Goal: Task Accomplishment & Management: Use online tool/utility

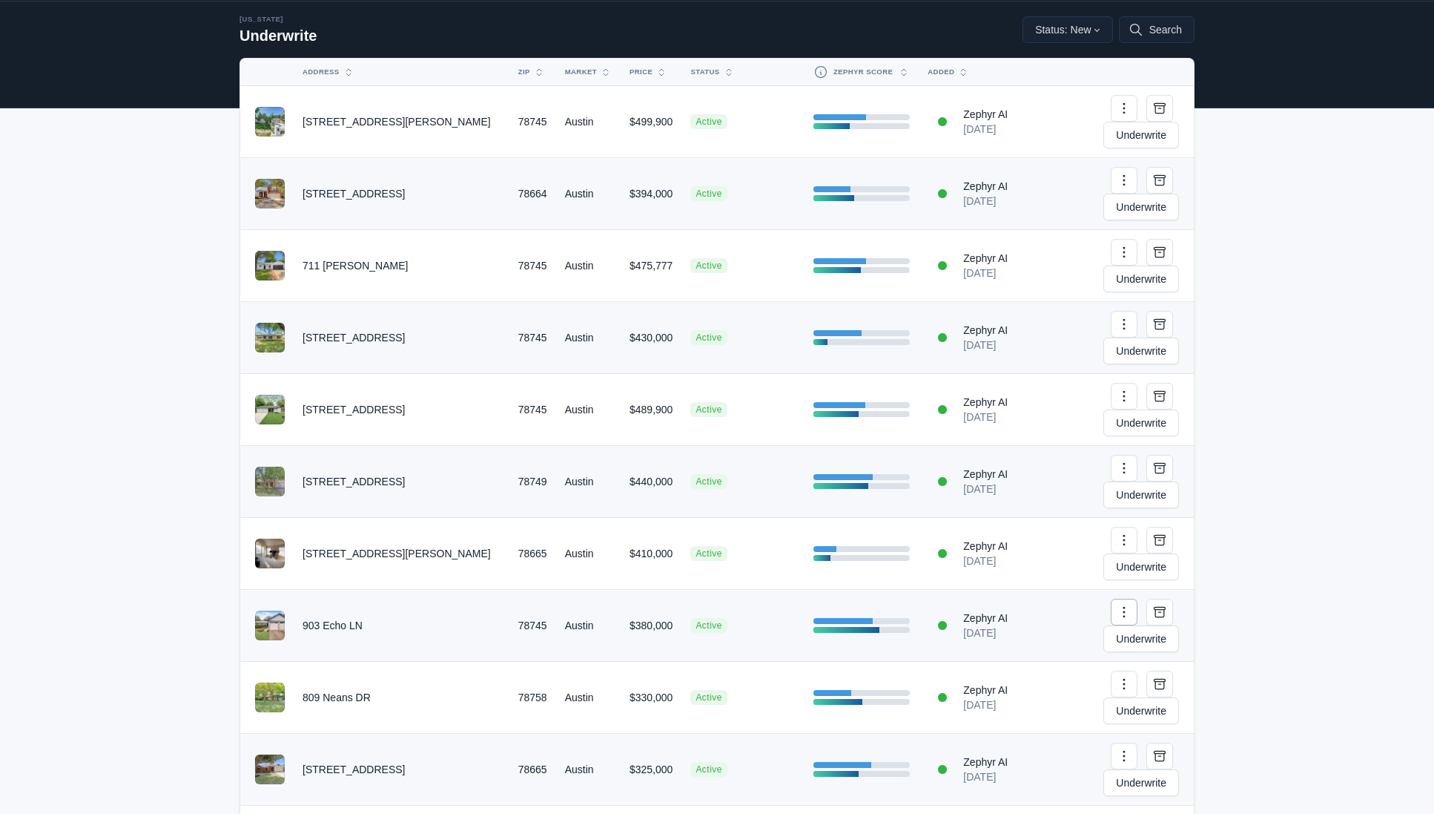
scroll to position [53, 0]
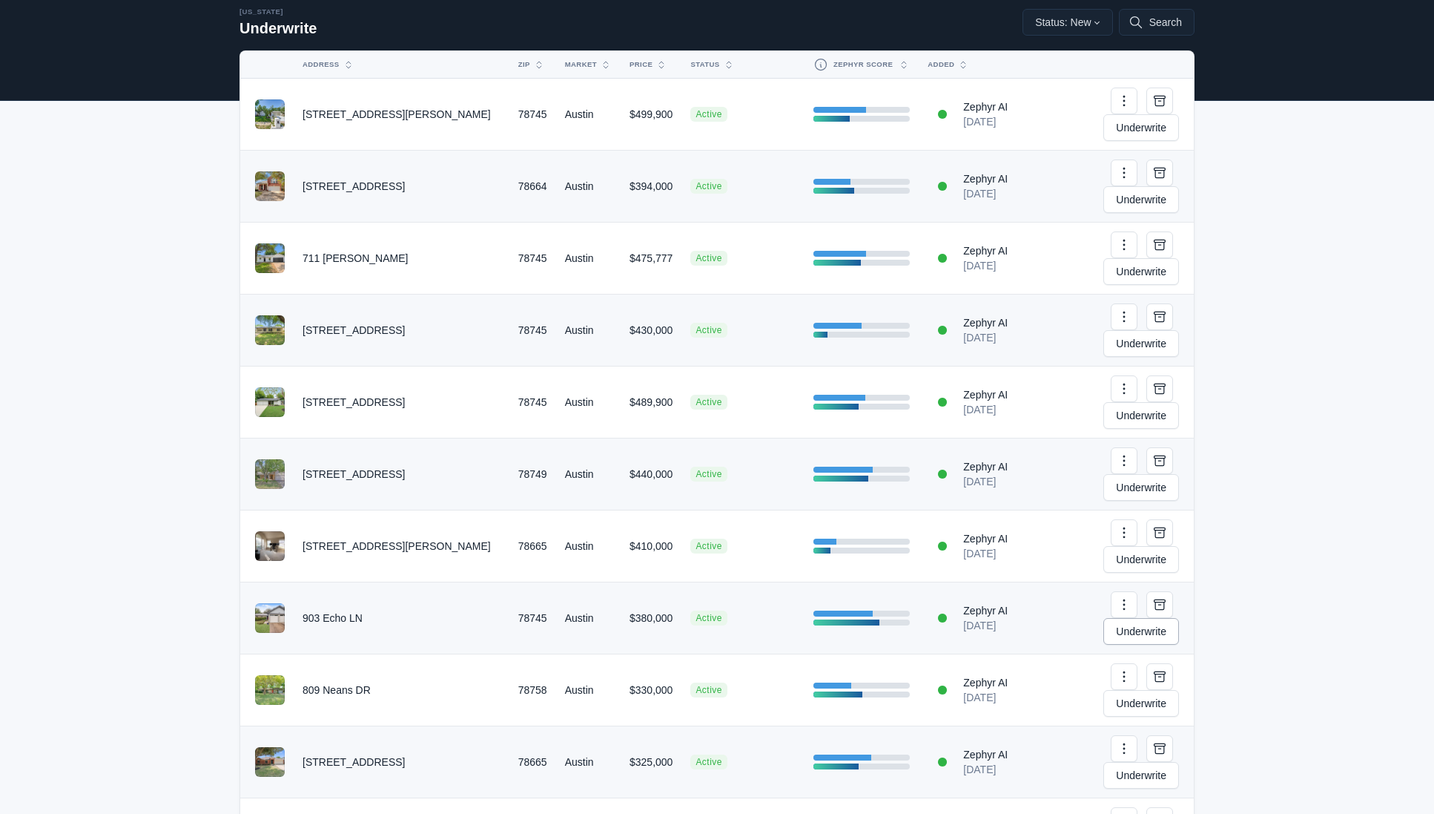
click at [1125, 618] on link "Underwrite" at bounding box center [1142, 631] width 76 height 27
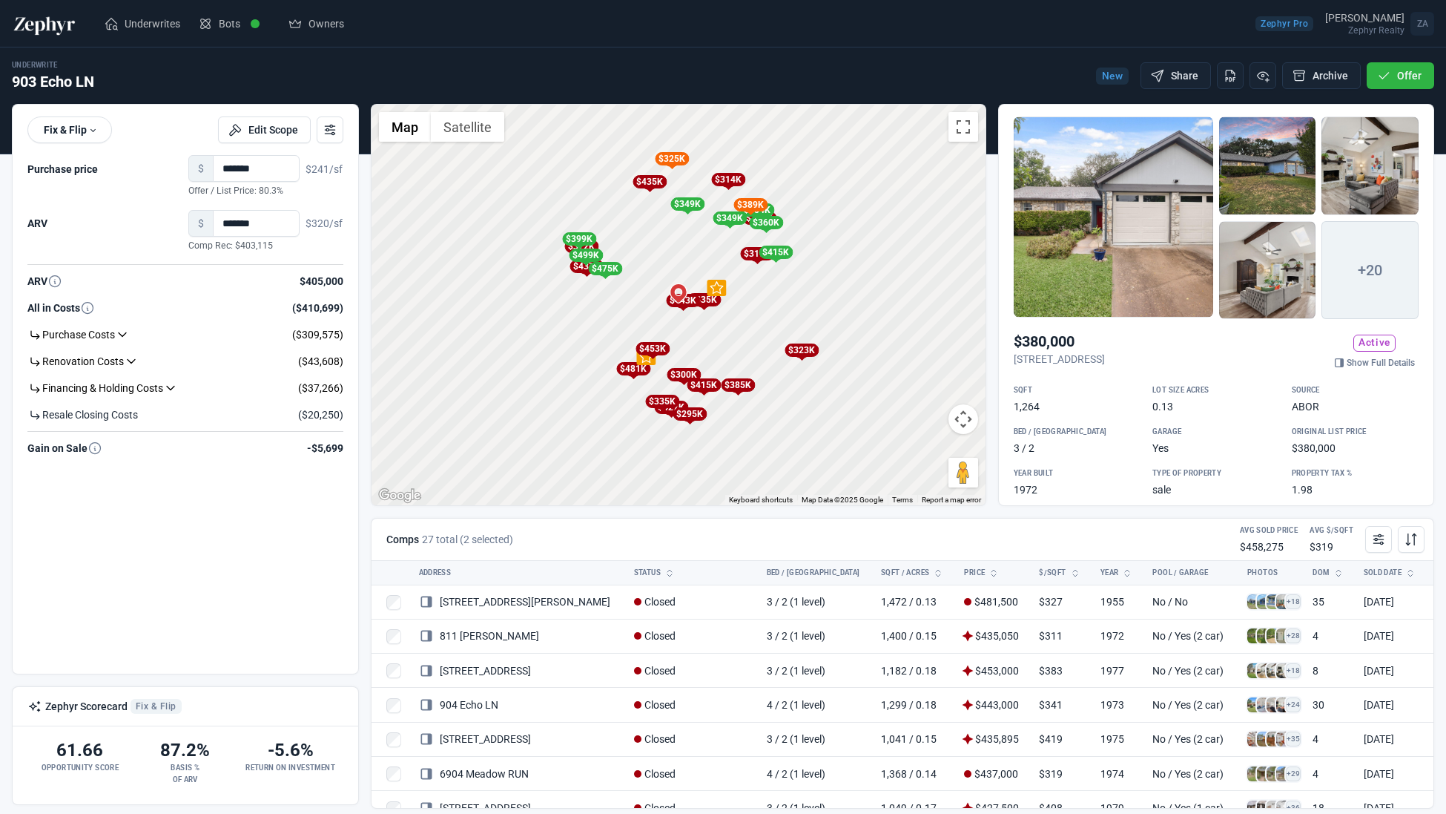
click at [1134, 246] on div at bounding box center [1114, 216] width 200 height 201
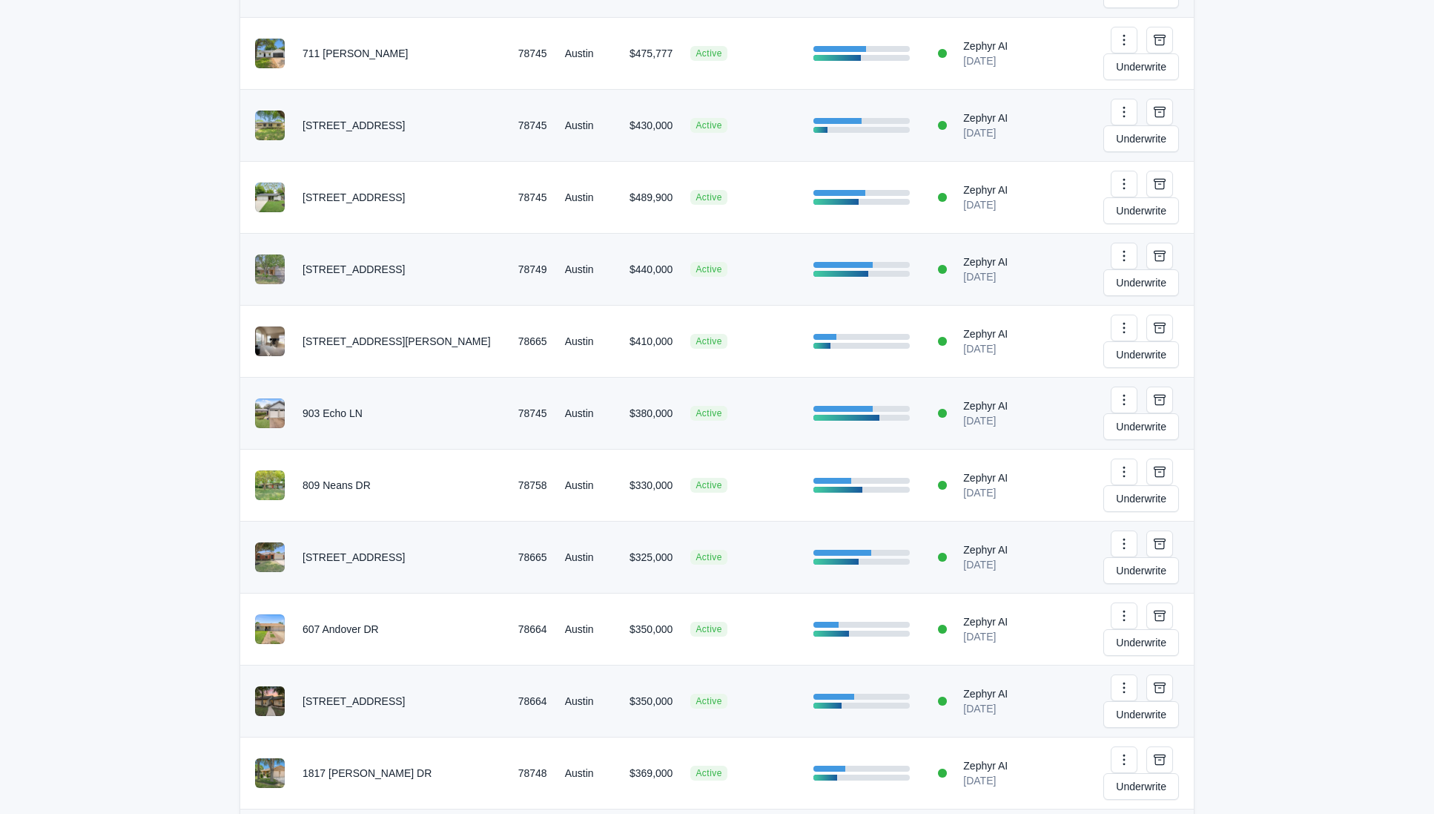
scroll to position [259, 0]
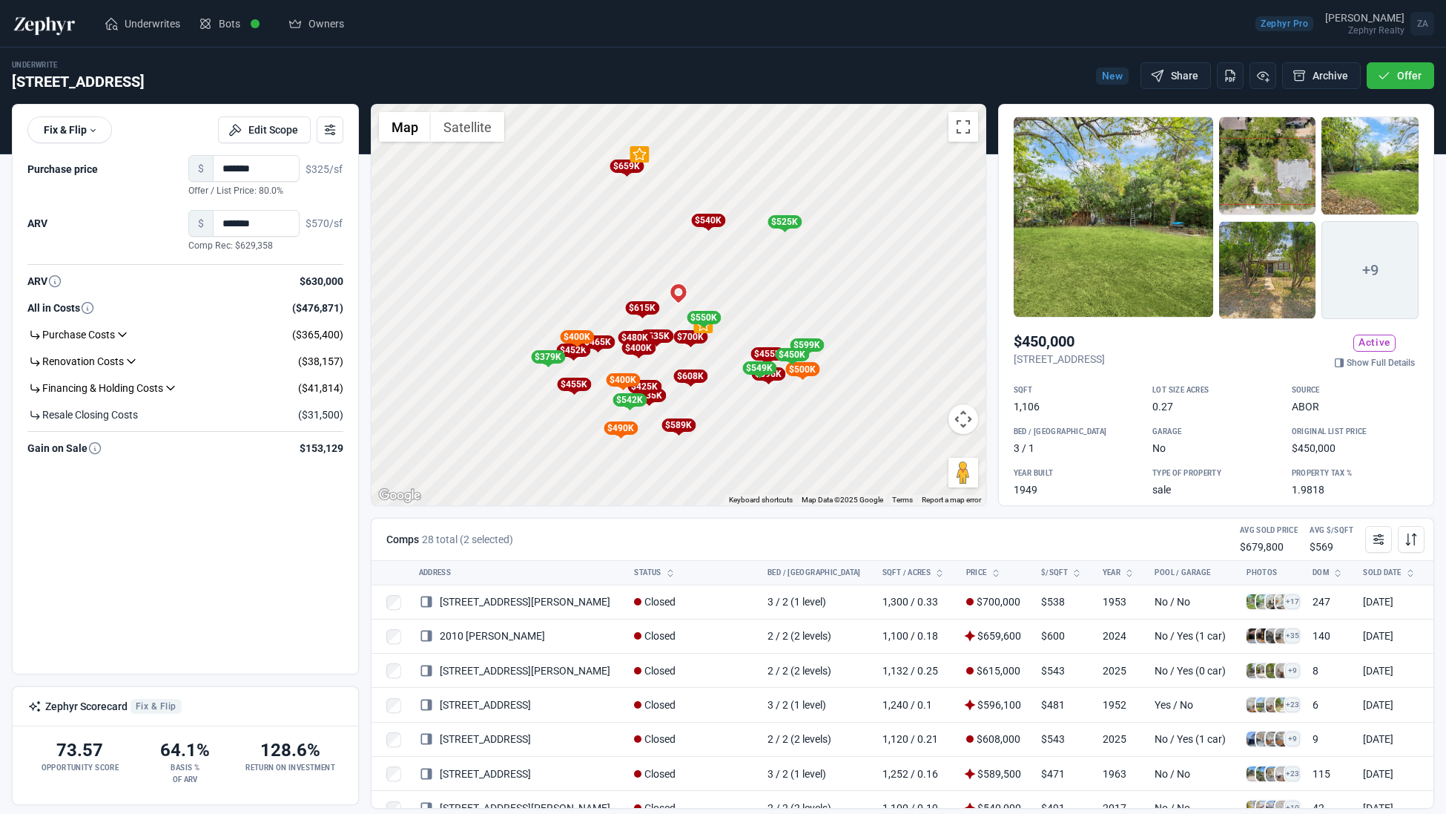
click at [1110, 229] on div at bounding box center [1114, 216] width 200 height 201
click at [622, 163] on div "$659K" at bounding box center [627, 165] width 34 height 13
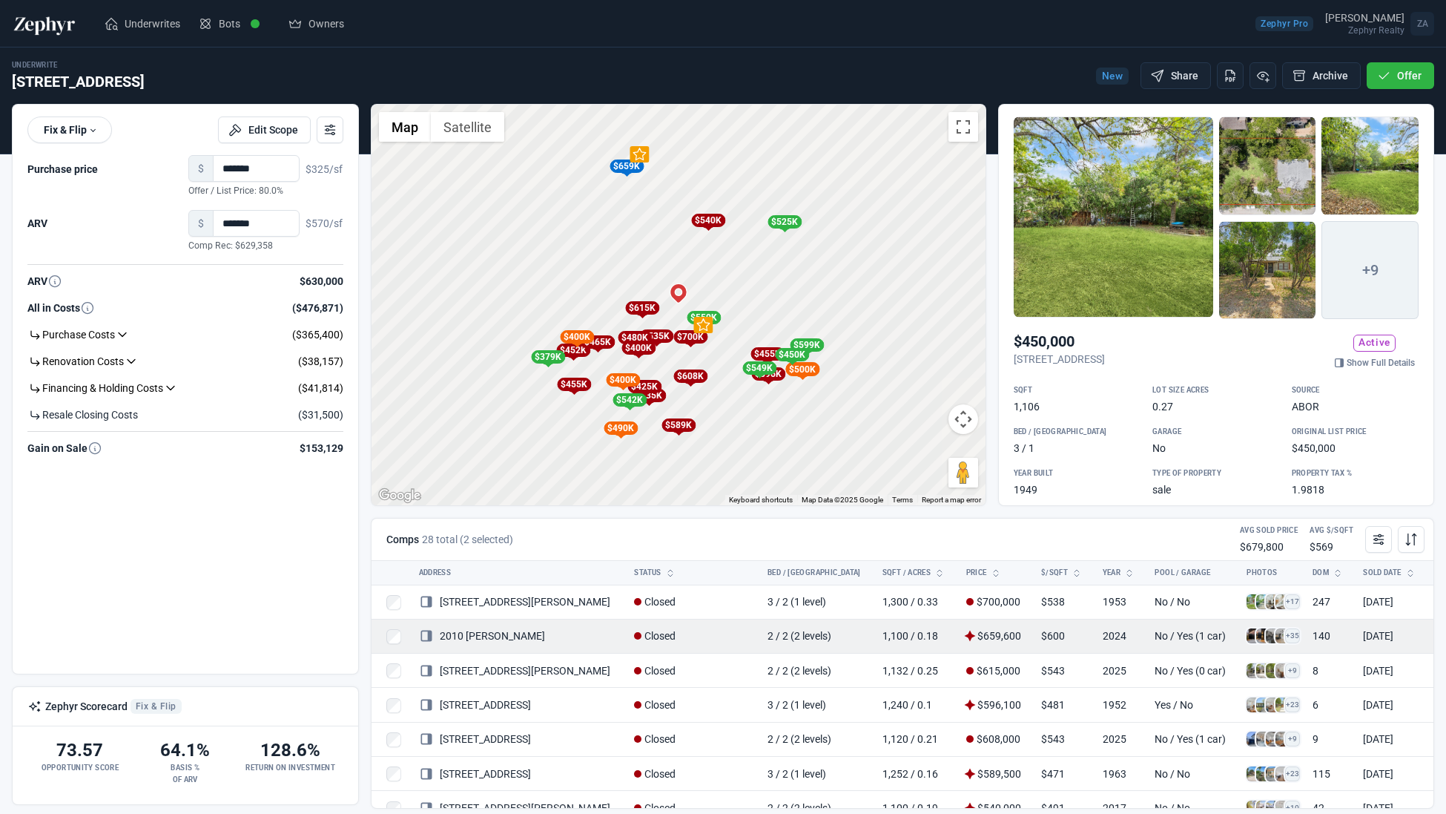
click at [1247, 635] on span at bounding box center [1254, 635] width 15 height 15
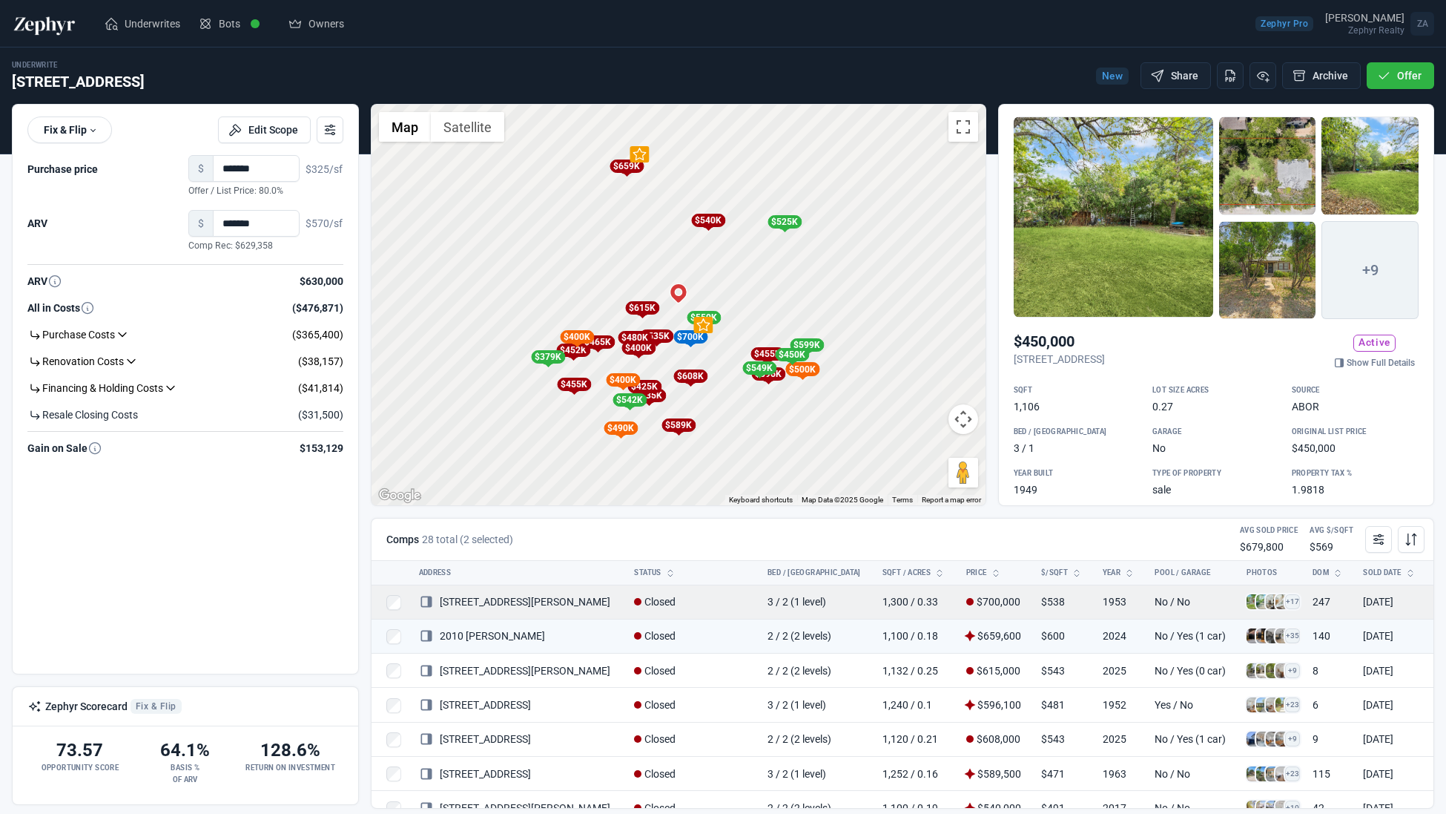
click at [1247, 605] on span at bounding box center [1254, 601] width 15 height 15
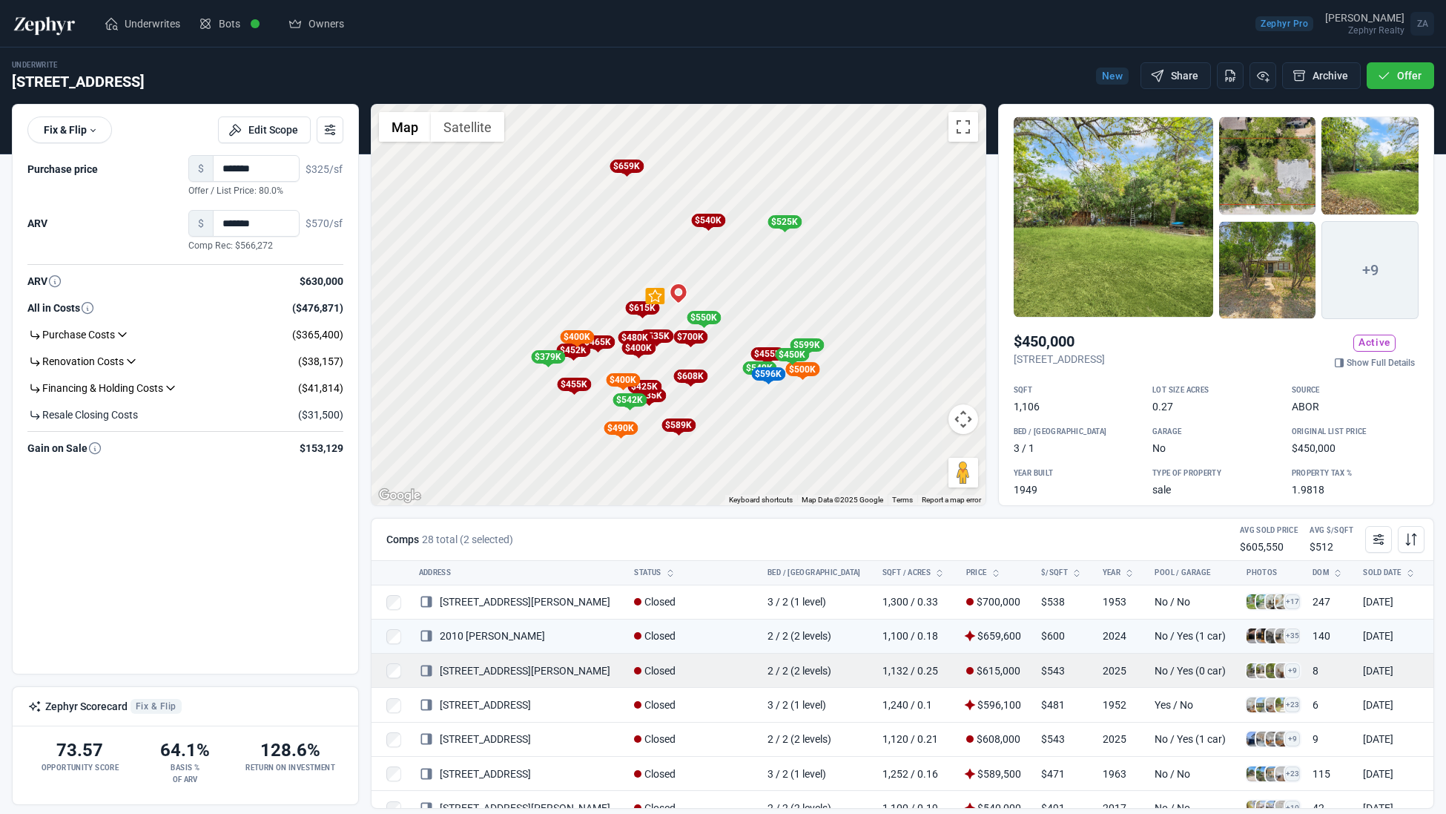
click at [396, 680] on td at bounding box center [391, 670] width 39 height 34
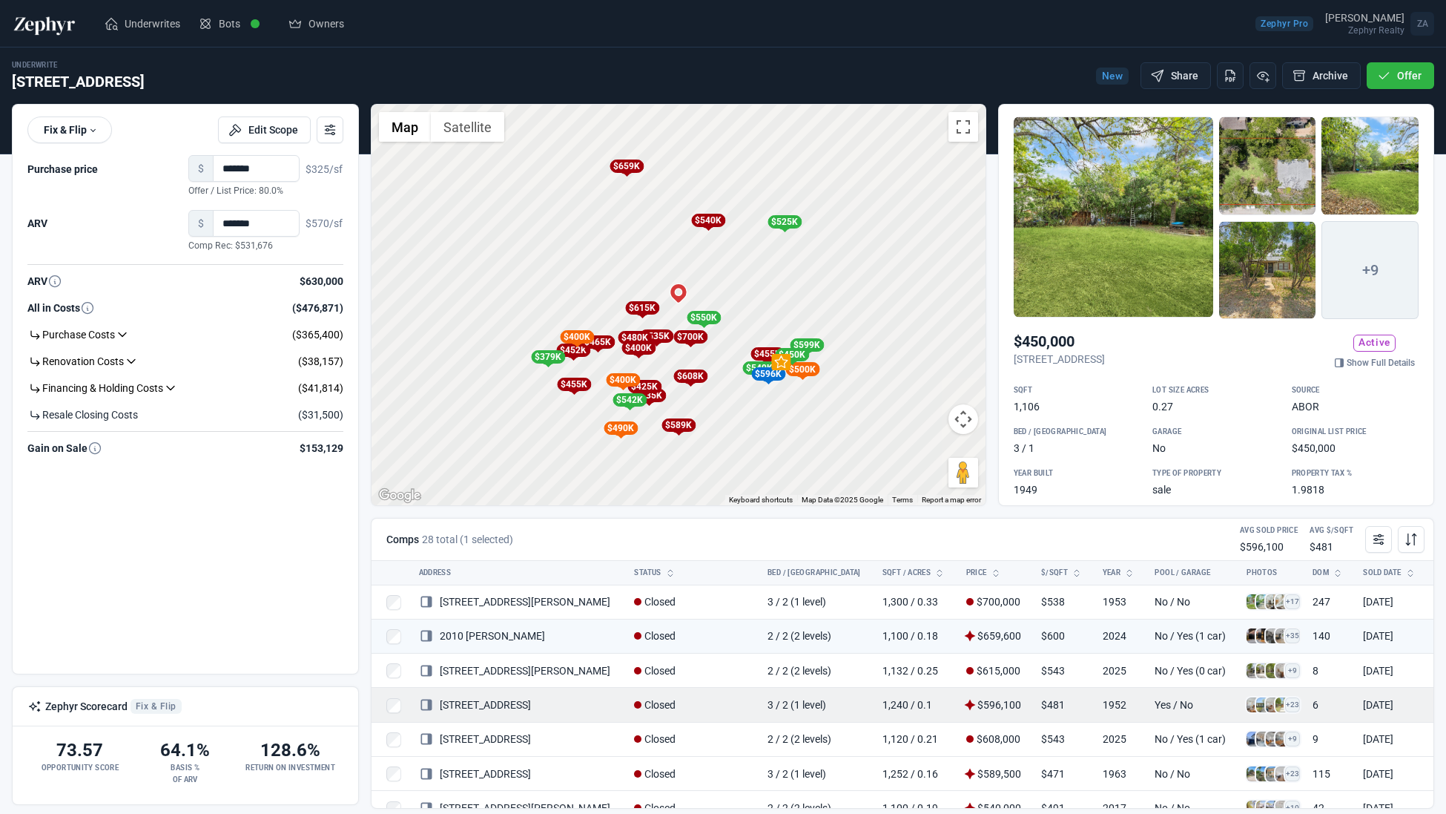
click at [1247, 704] on span at bounding box center [1254, 704] width 15 height 15
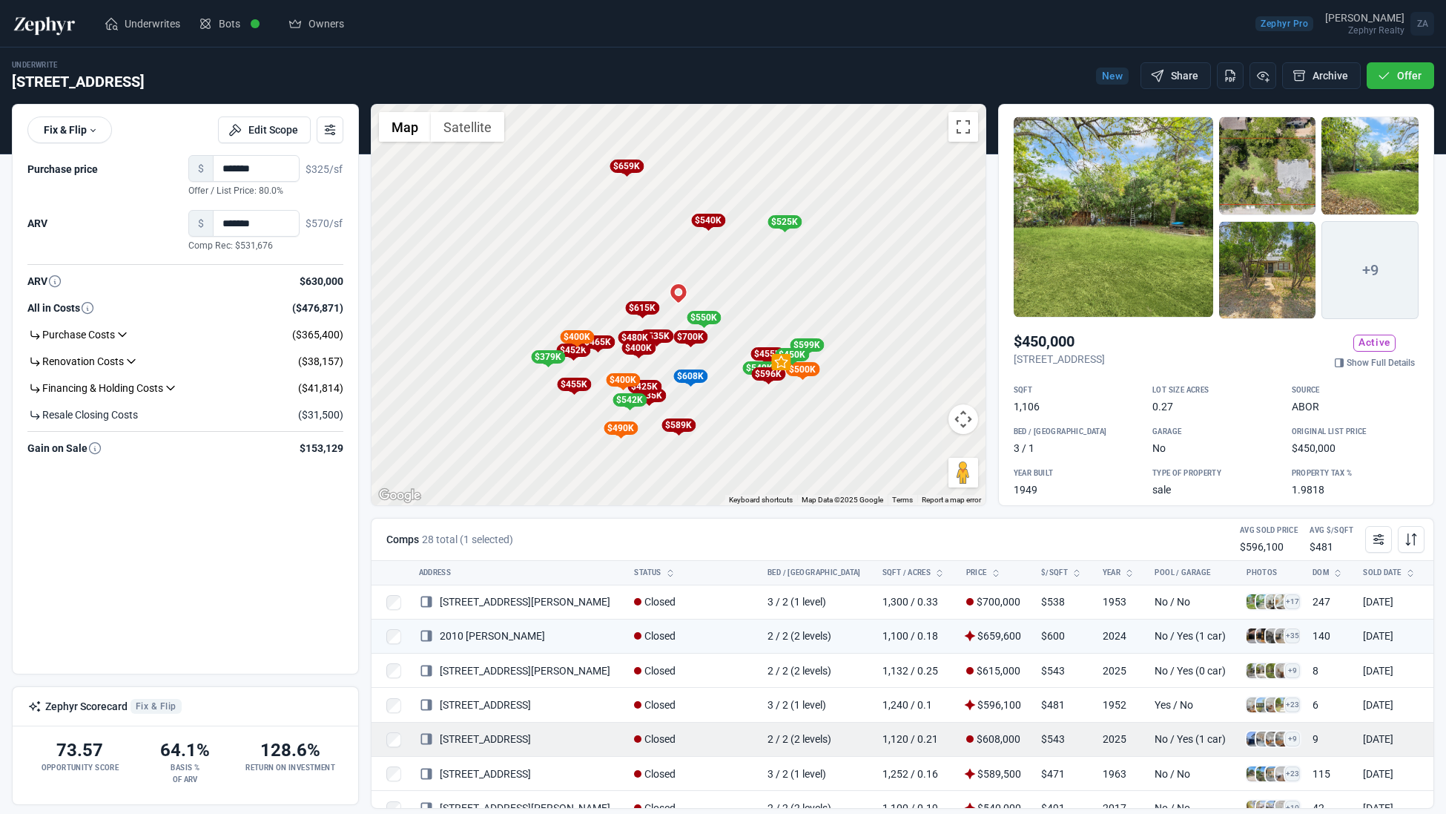
click at [1247, 739] on span at bounding box center [1254, 738] width 15 height 15
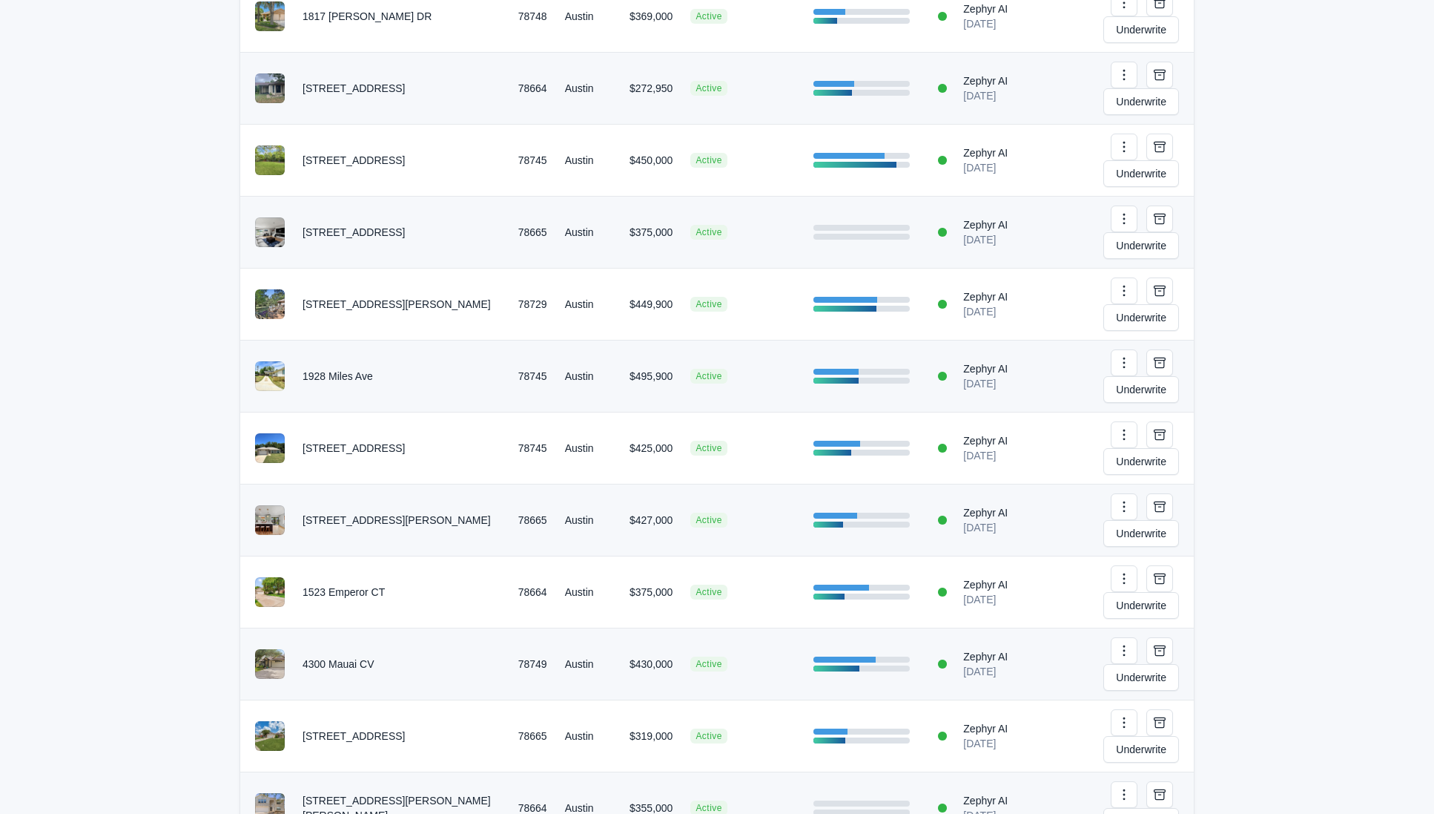
scroll to position [1016, 0]
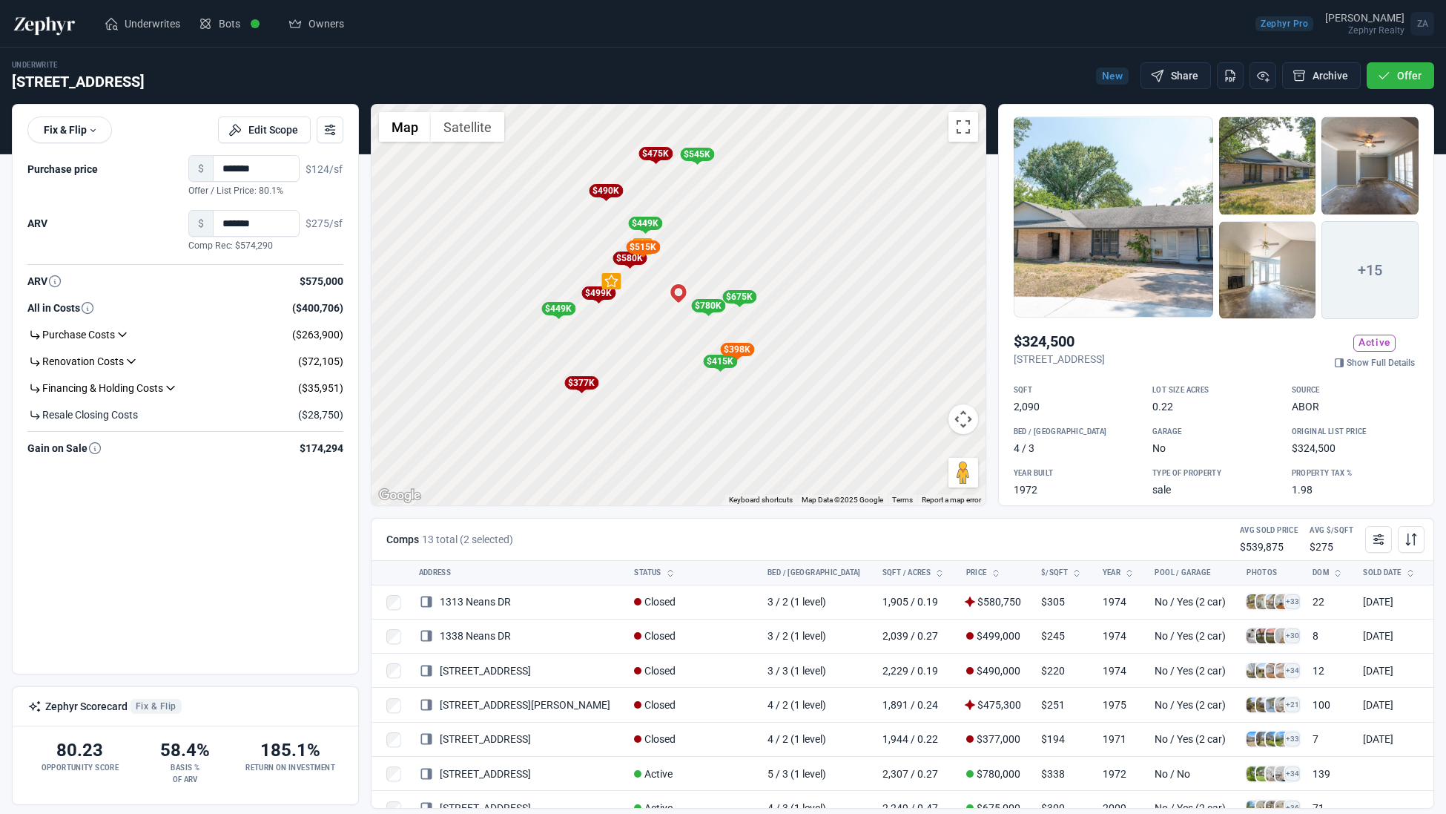
click at [1105, 181] on div at bounding box center [1114, 216] width 200 height 201
click at [1154, 271] on div at bounding box center [1114, 216] width 200 height 201
click at [1333, 360] on link "Show Full Details" at bounding box center [1375, 362] width 88 height 15
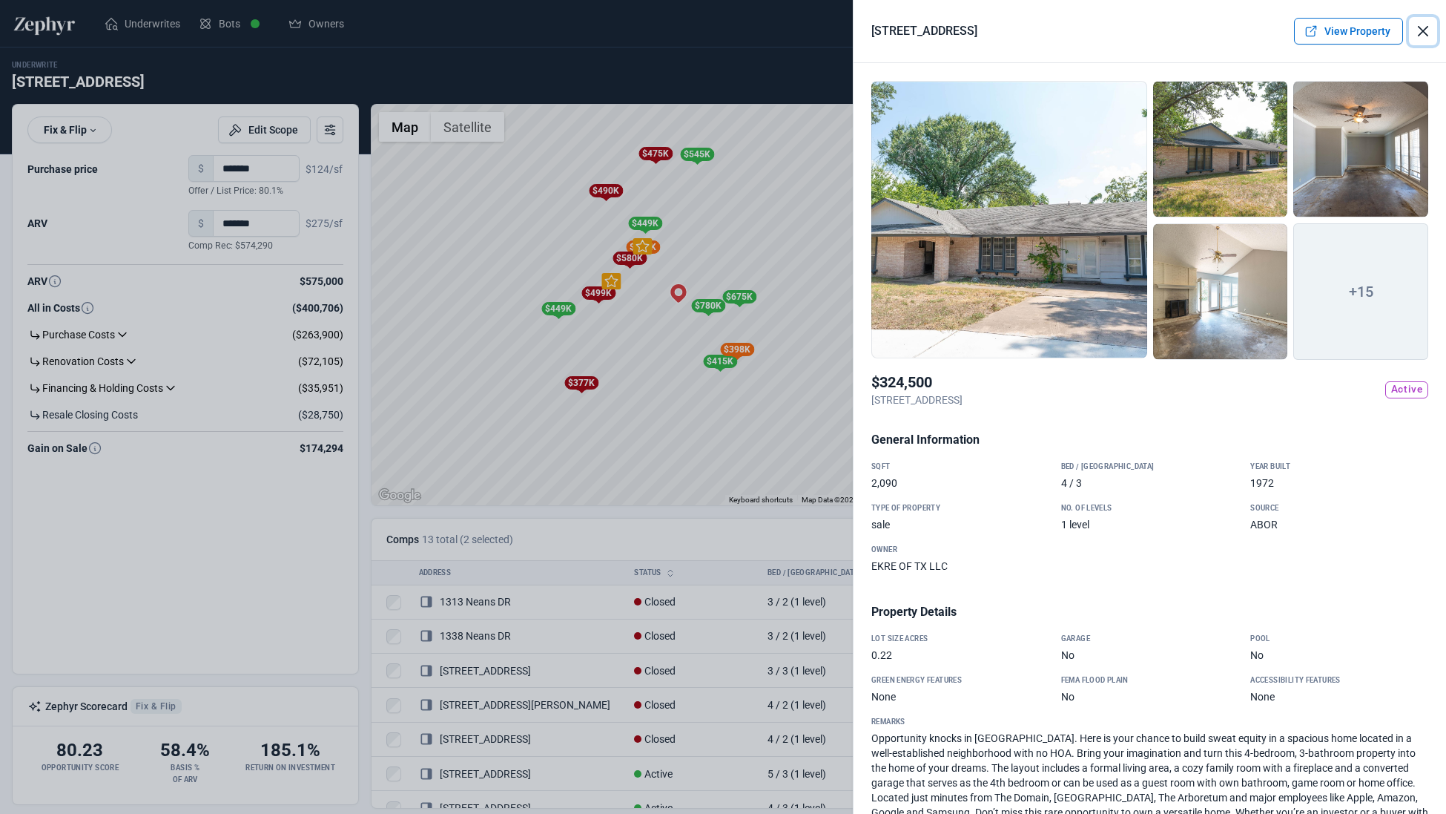
click at [1422, 32] on button "Close" at bounding box center [1423, 31] width 28 height 28
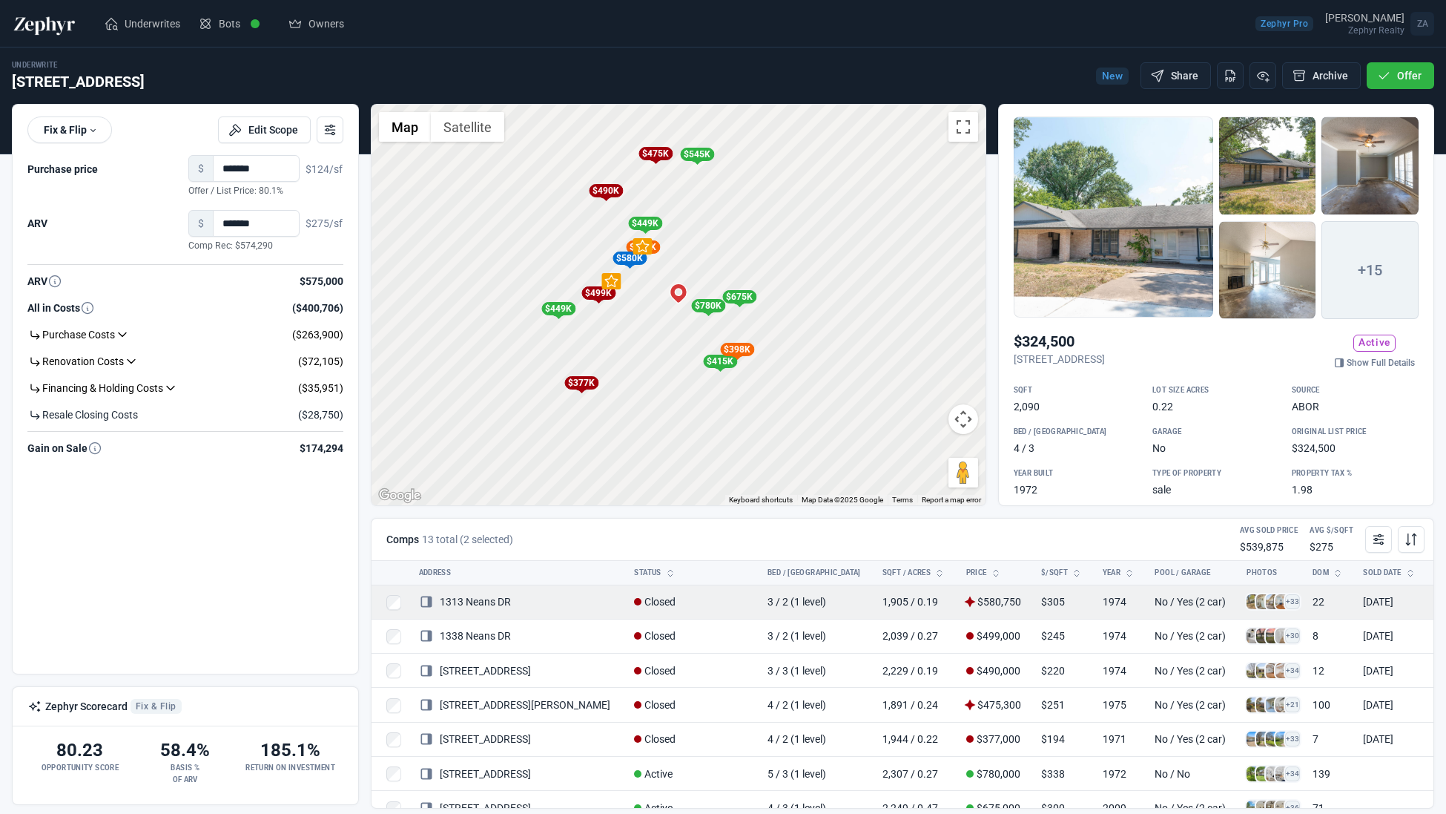
click at [1247, 601] on span at bounding box center [1254, 601] width 15 height 15
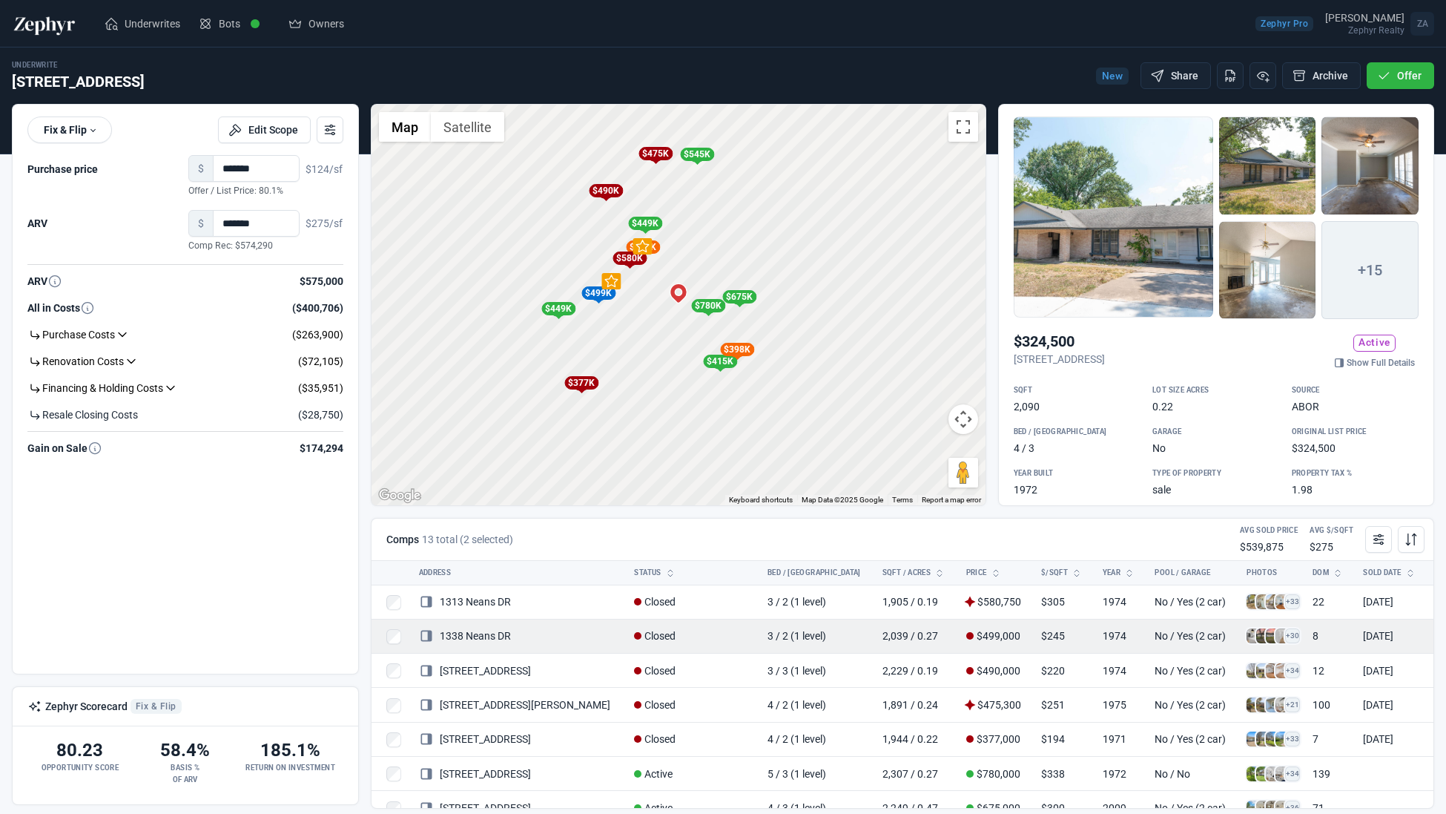
click at [1247, 637] on span at bounding box center [1254, 635] width 15 height 15
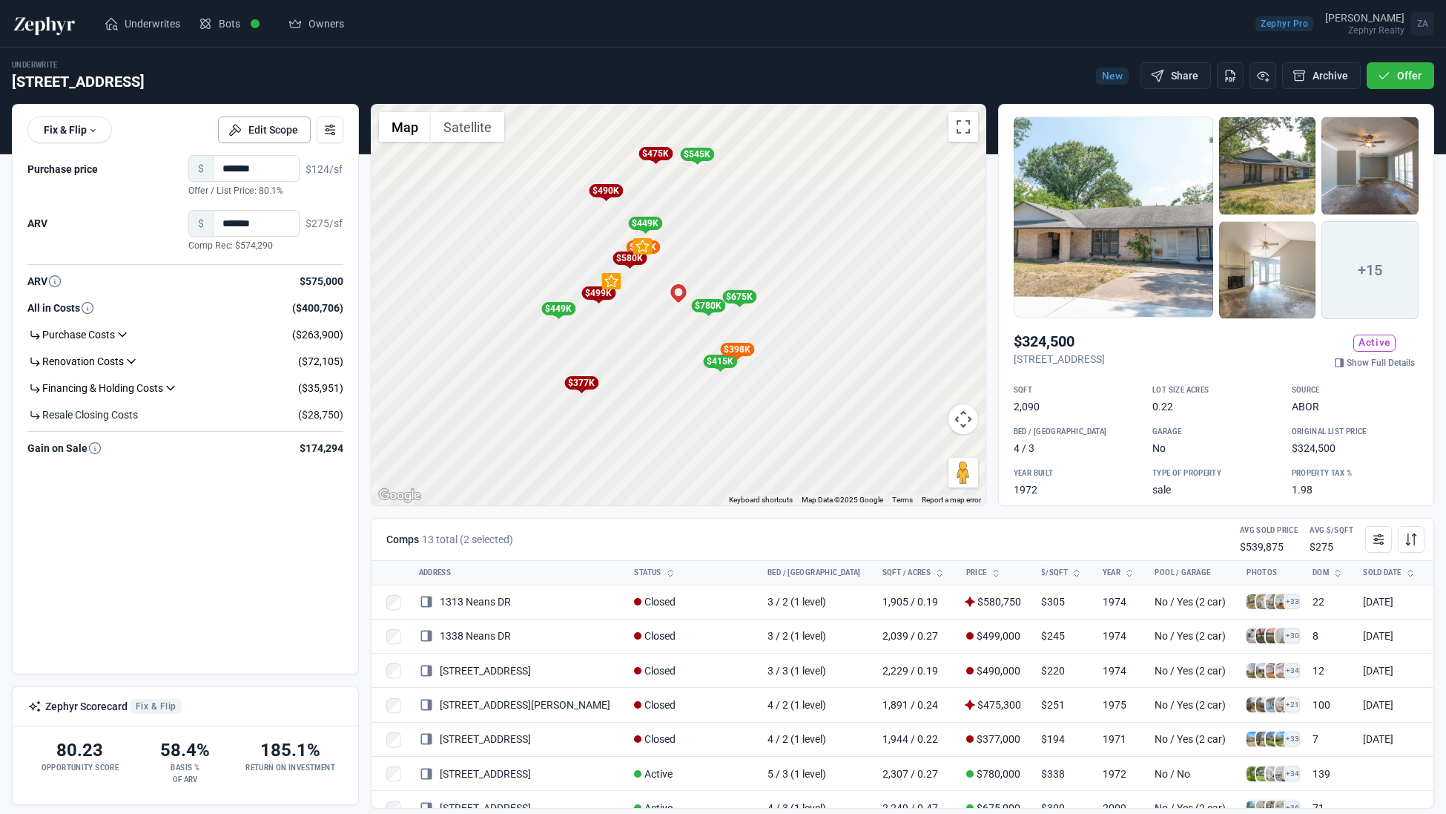
click at [276, 134] on button "Edit Scope" at bounding box center [264, 129] width 93 height 27
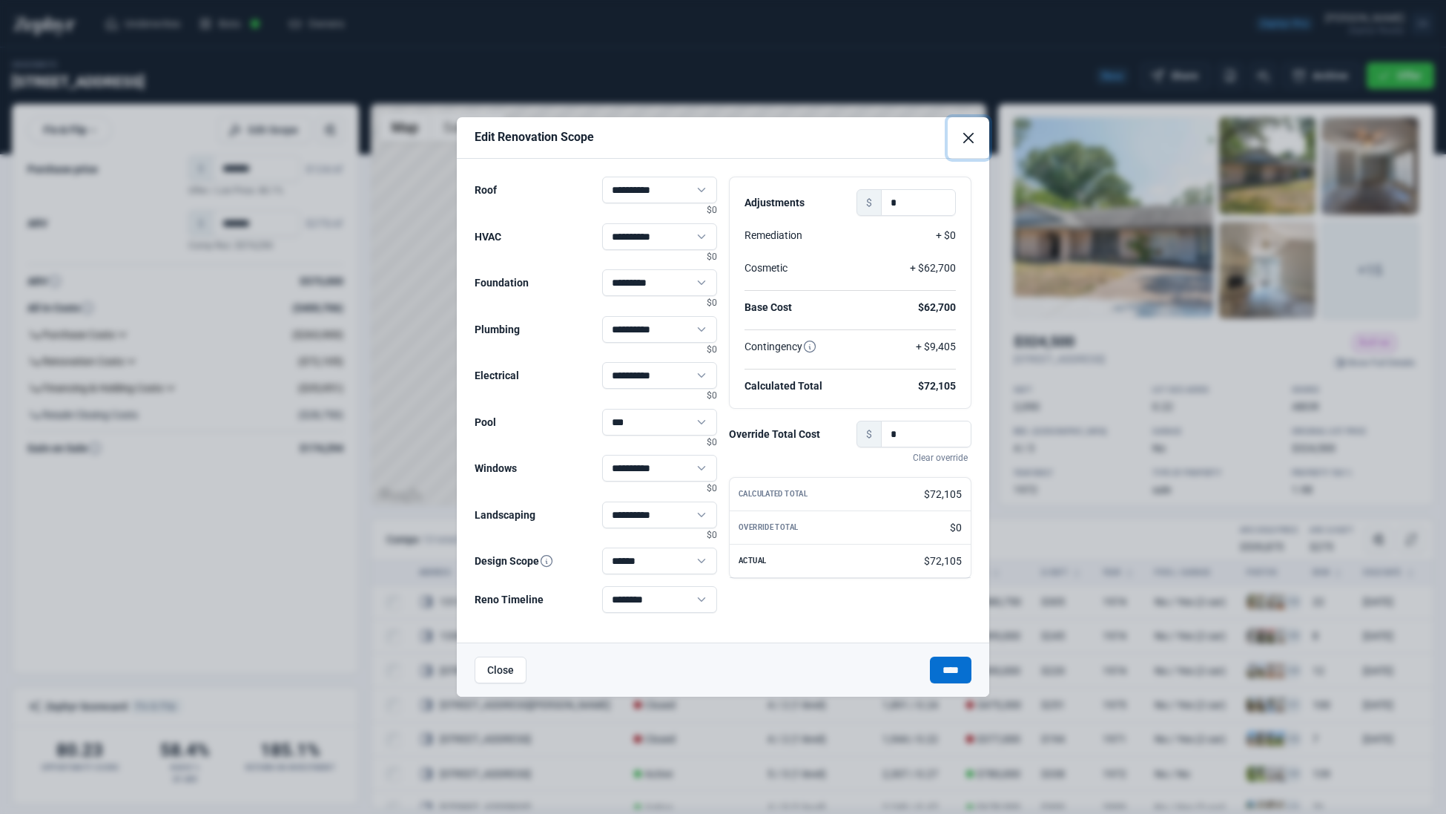
click at [969, 139] on button "Close" at bounding box center [969, 138] width 42 height 42
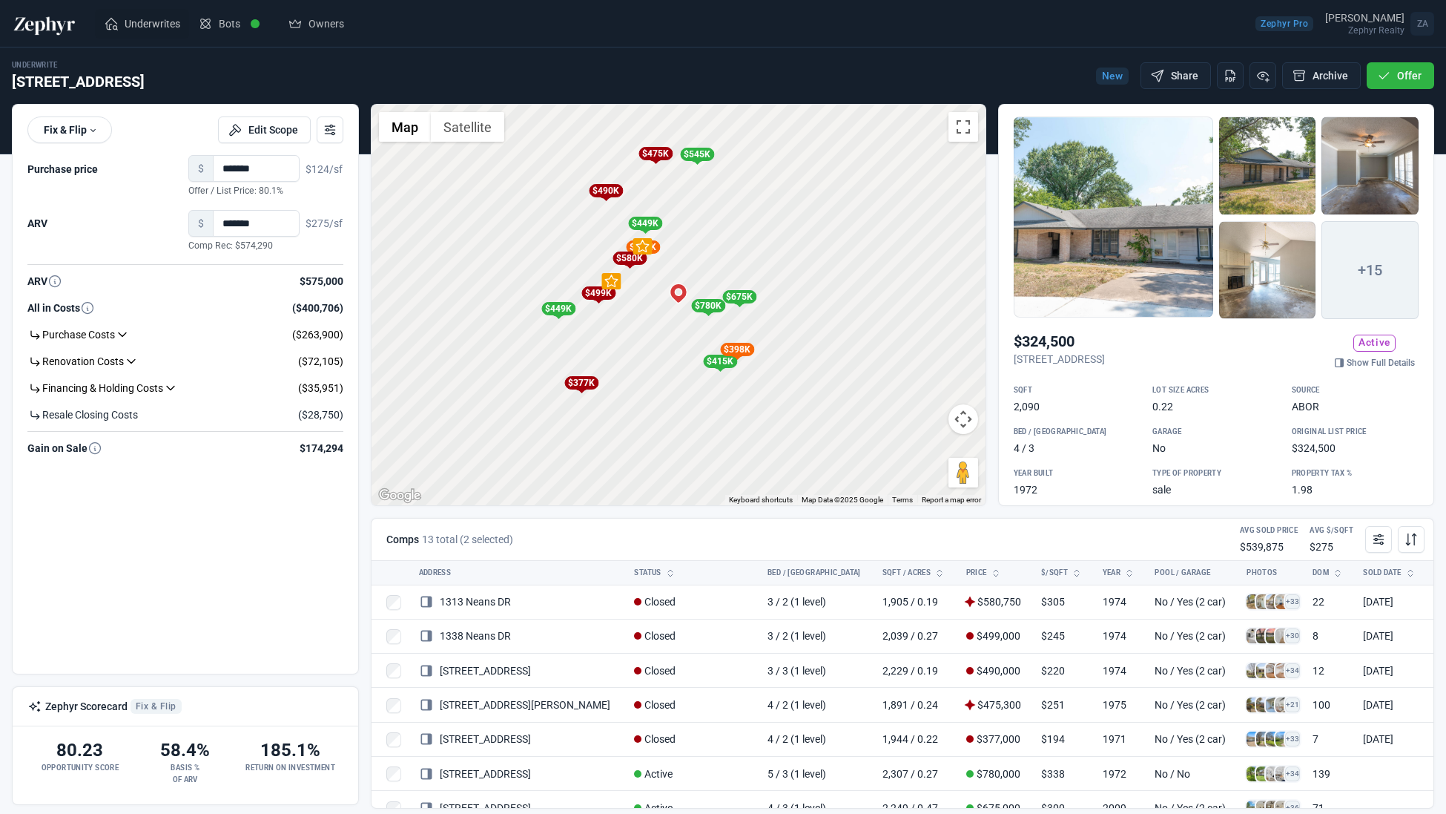
click at [153, 27] on span "Underwrites" at bounding box center [153, 23] width 56 height 15
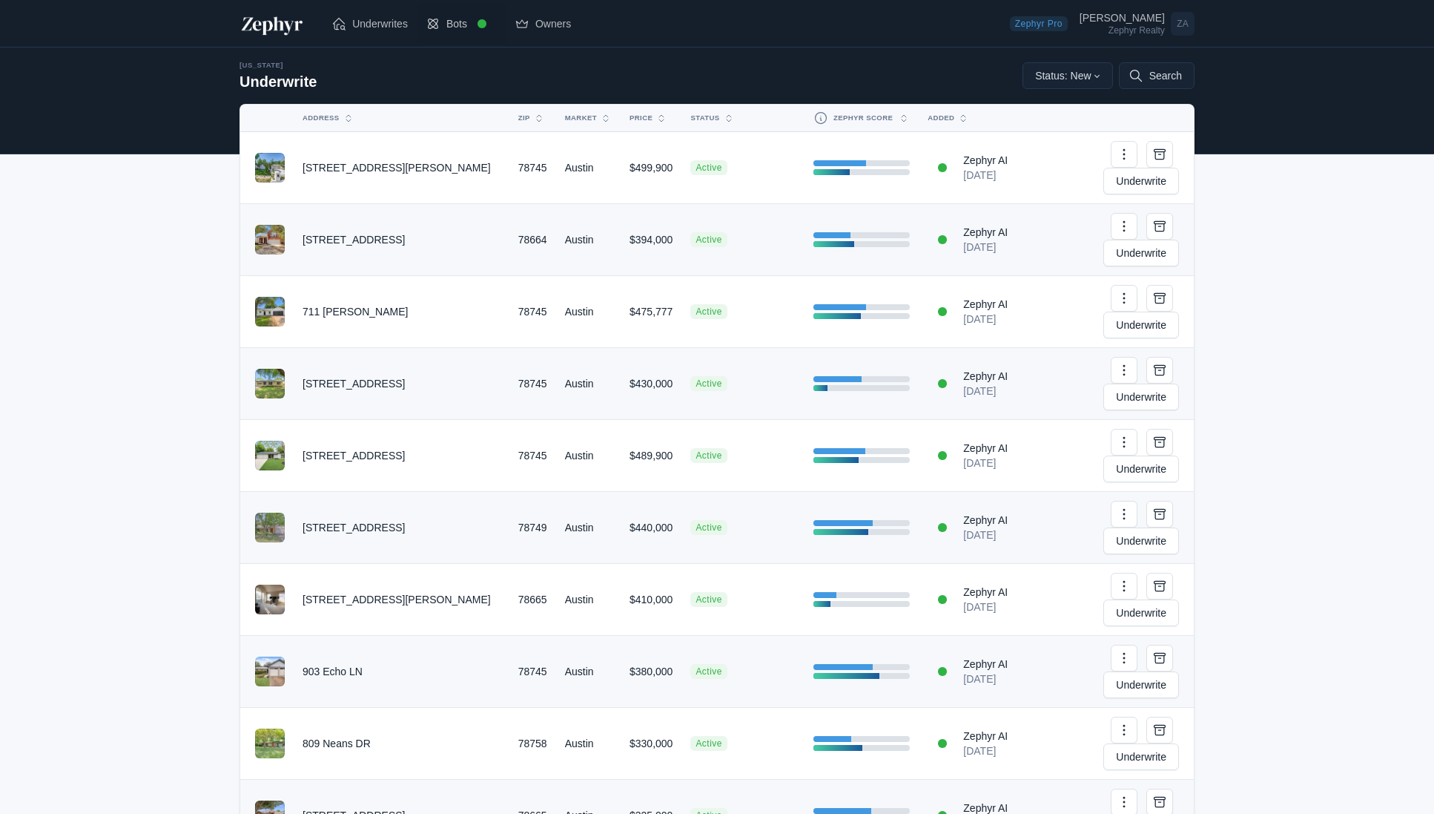
click at [478, 23] on span at bounding box center [482, 23] width 9 height 9
click at [1184, 24] on span "ZA" at bounding box center [1183, 24] width 24 height 24
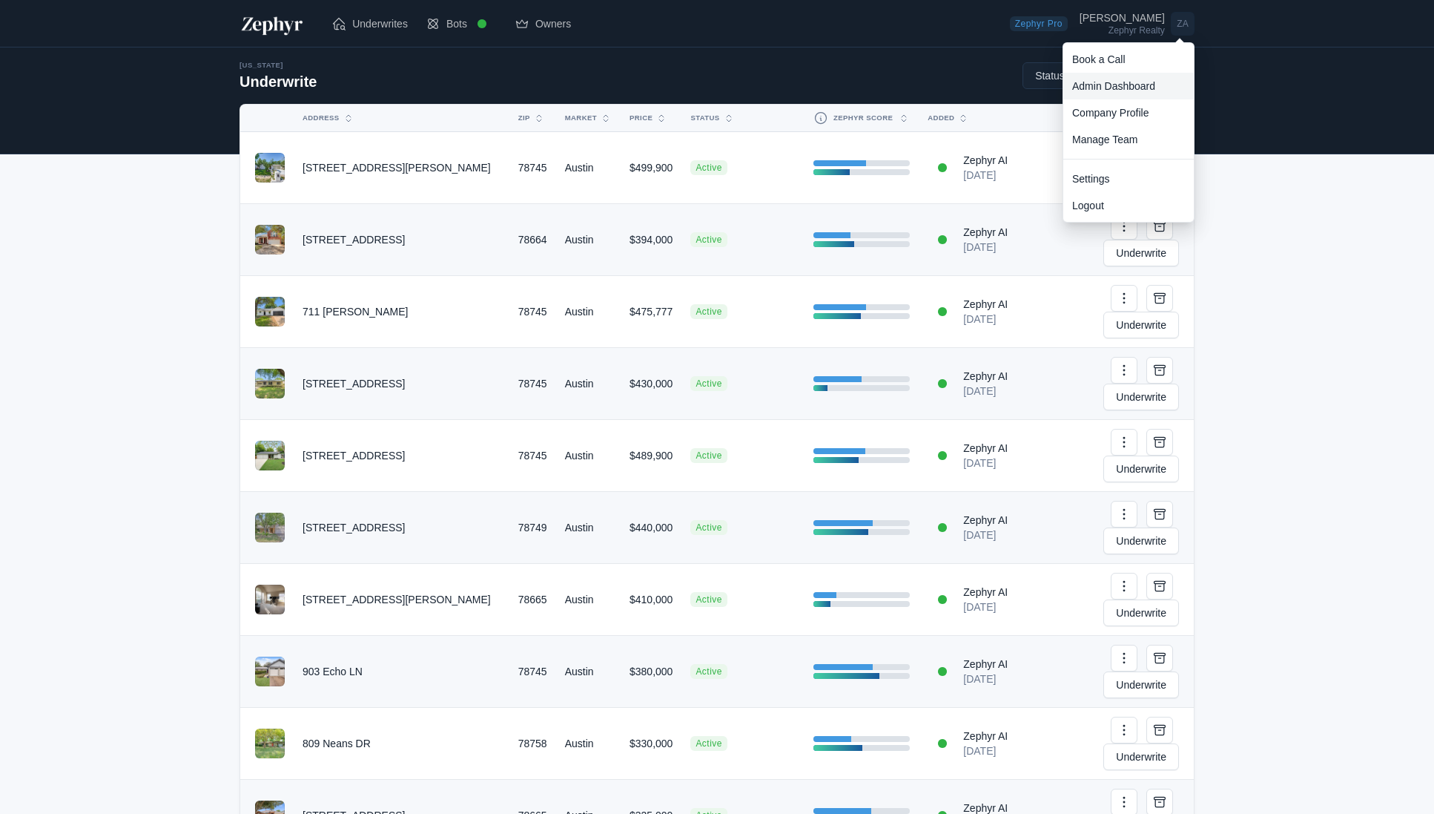
click at [1150, 90] on link "Admin Dashboard" at bounding box center [1129, 86] width 131 height 27
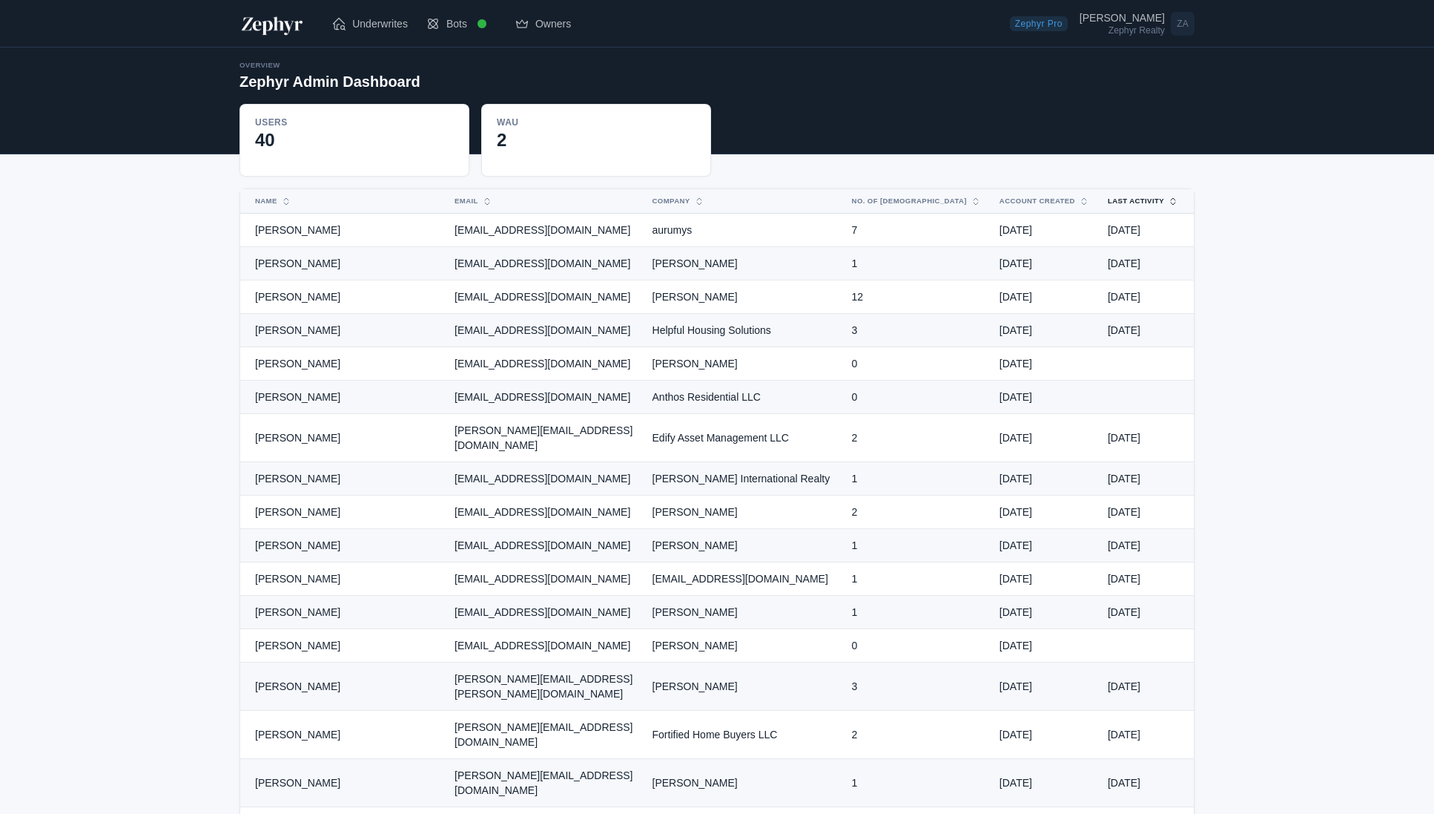
click at [1133, 200] on button "Last Activity" at bounding box center [1134, 201] width 71 height 24
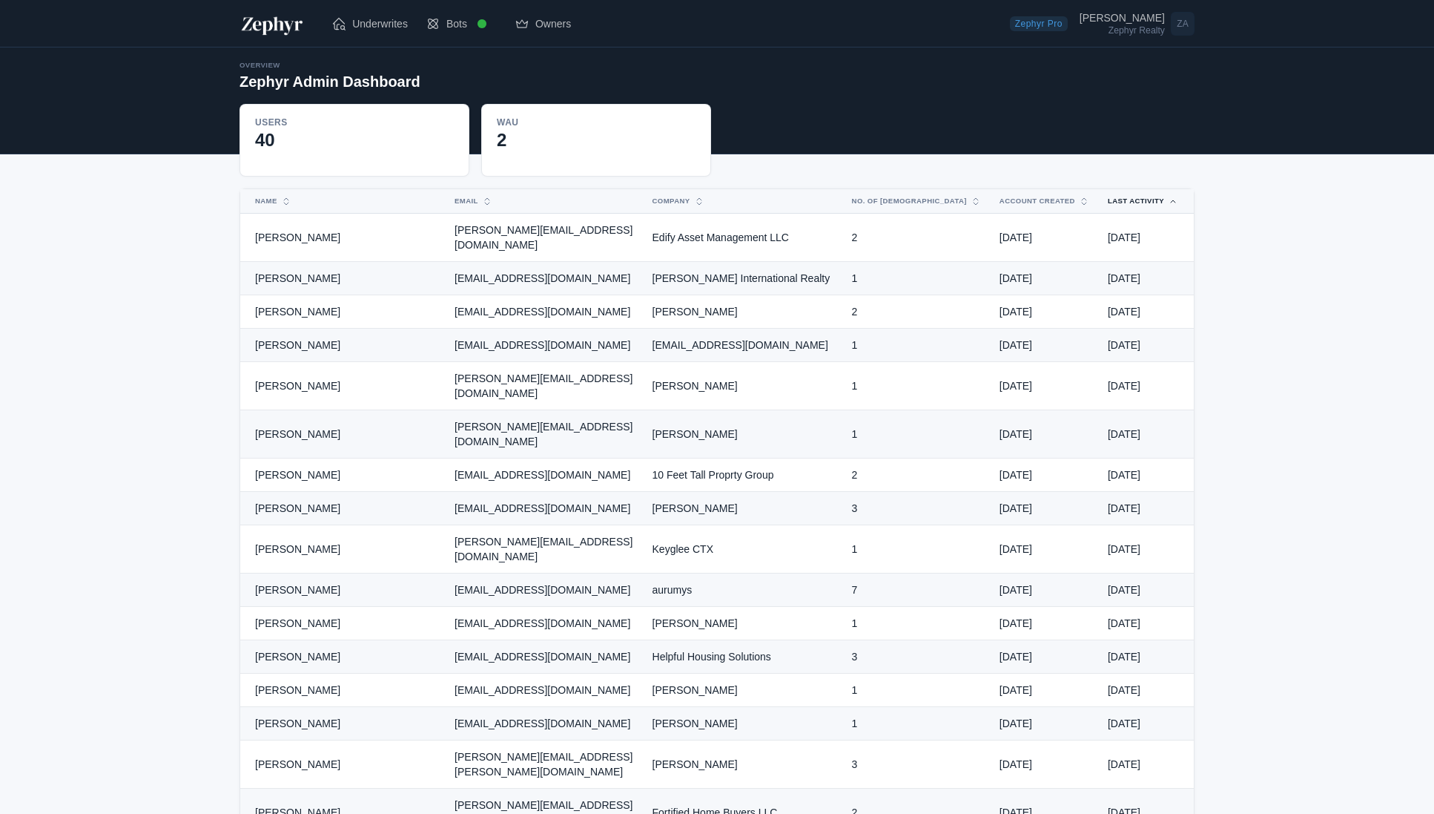
click at [1133, 200] on button "Last Activity" at bounding box center [1134, 201] width 71 height 24
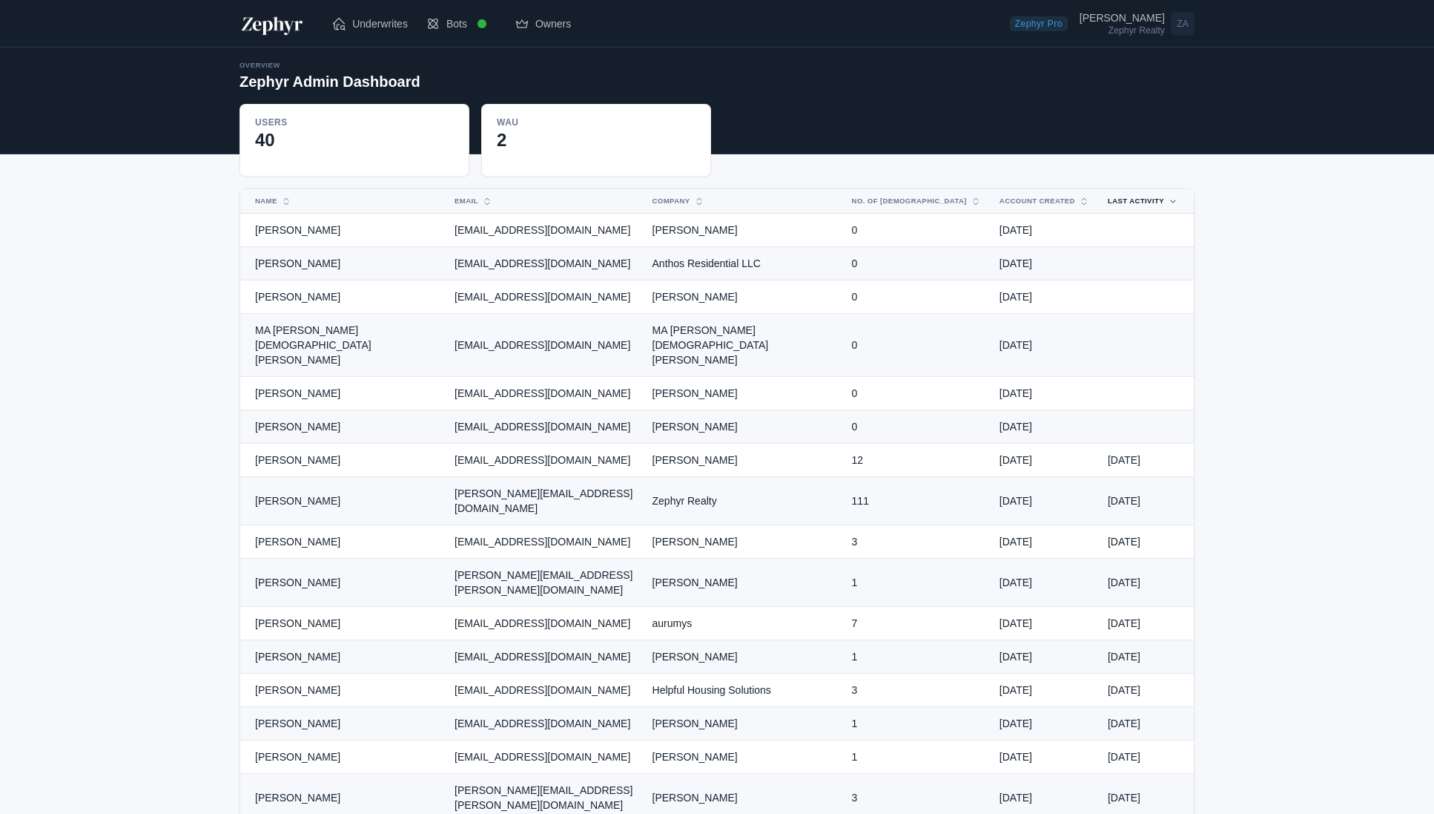
click at [275, 28] on img at bounding box center [272, 24] width 65 height 24
